Goal: Task Accomplishment & Management: Manage account settings

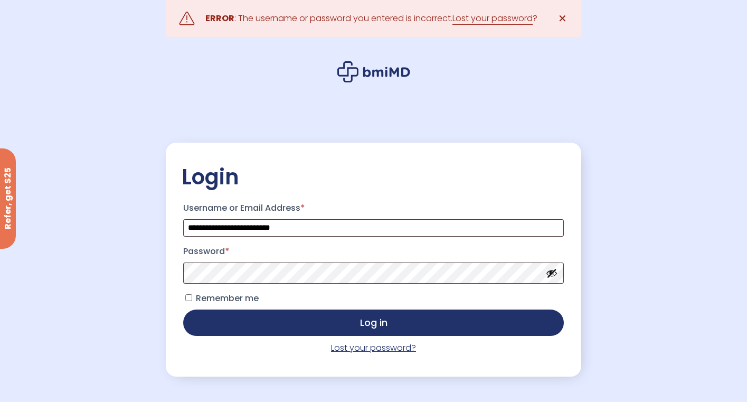
click at [386, 349] on link "Lost your password?" at bounding box center [373, 347] width 85 height 12
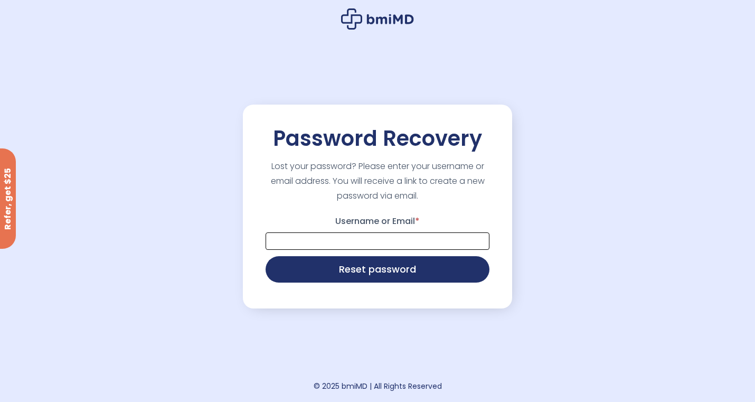
click at [351, 241] on input "Username or Email *" at bounding box center [377, 240] width 224 height 17
type input "**********"
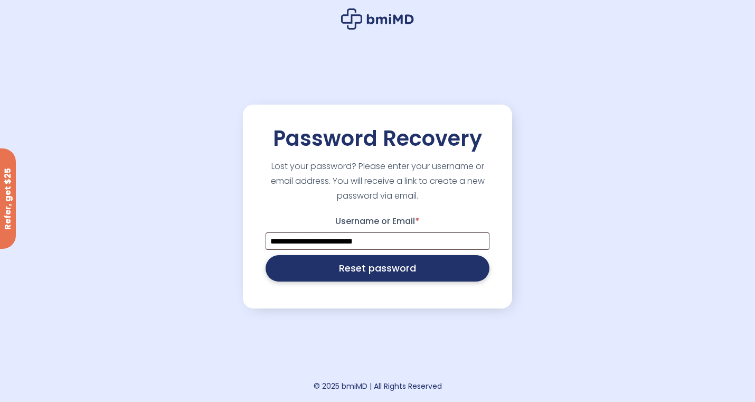
click at [383, 271] on button "Reset password" at bounding box center [377, 268] width 224 height 26
